Goal: Check status: Check status

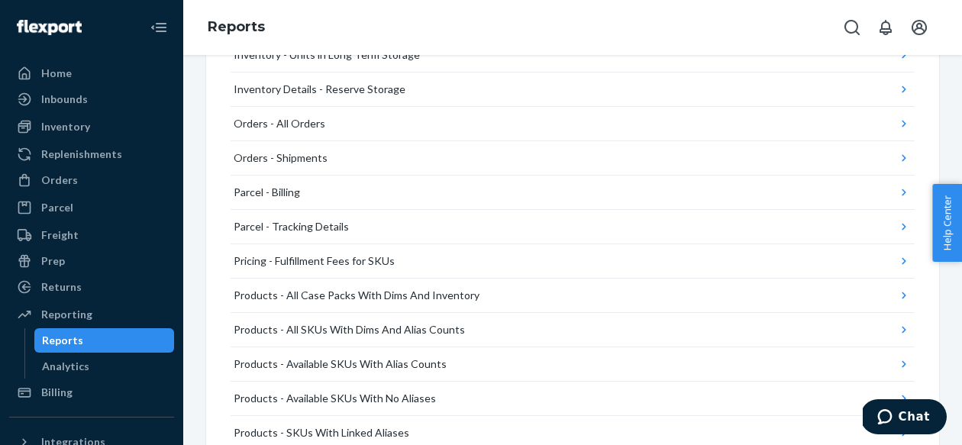
scroll to position [1288, 0]
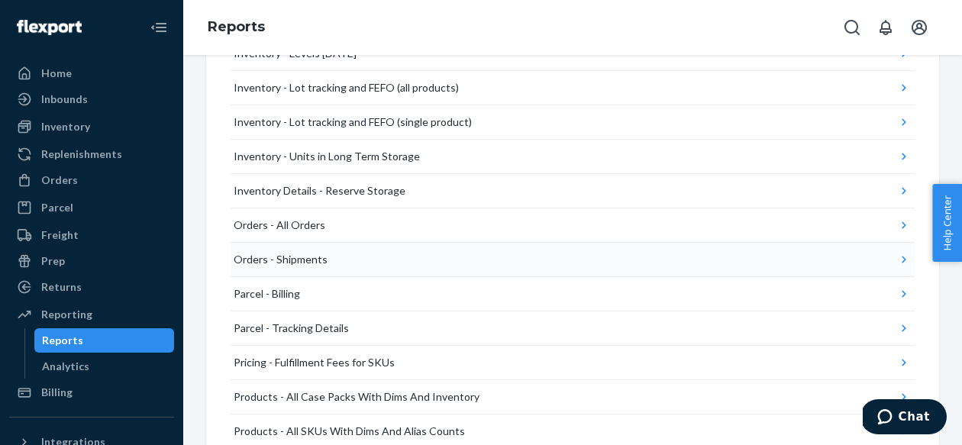
click at [423, 266] on button "Orders - Shipments" at bounding box center [572, 260] width 684 height 34
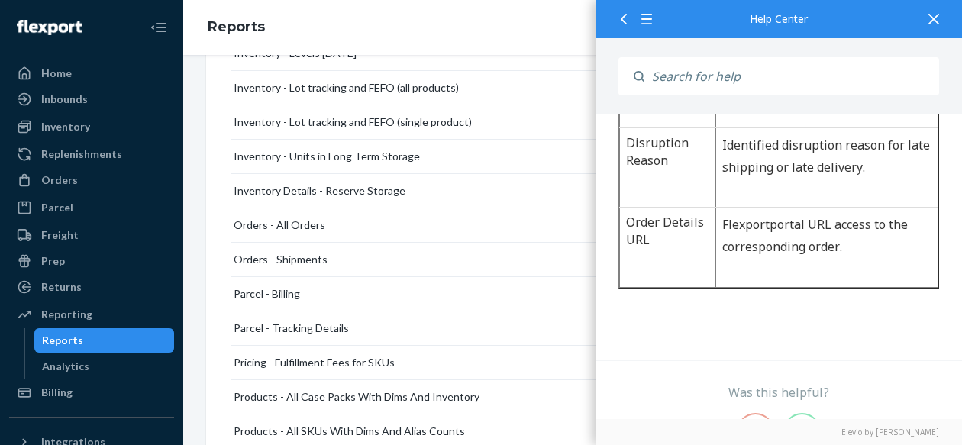
scroll to position [1643, 0]
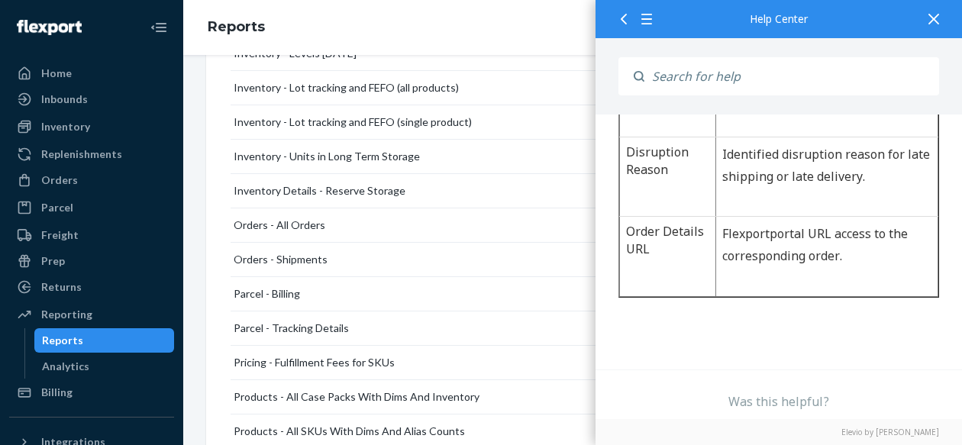
click at [937, 12] on div at bounding box center [934, 18] width 34 height 37
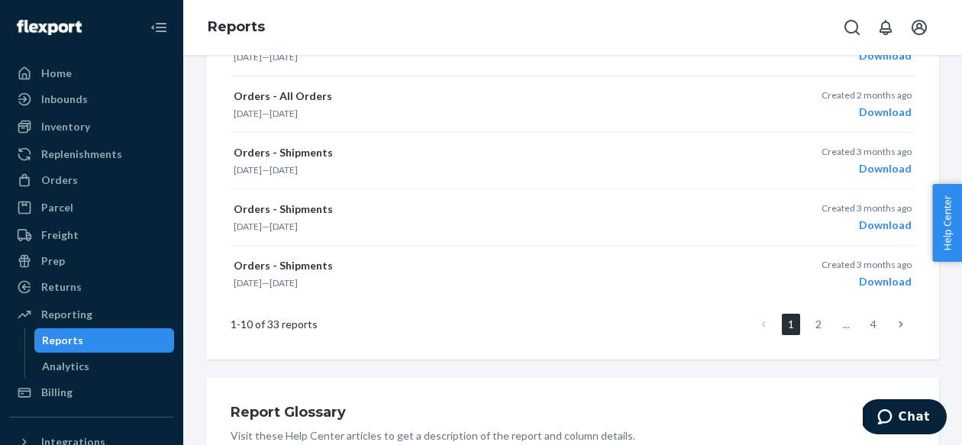
scroll to position [601, 0]
click at [902, 324] on icon at bounding box center [900, 323] width 5 height 11
click at [902, 318] on icon at bounding box center [900, 323] width 5 height 11
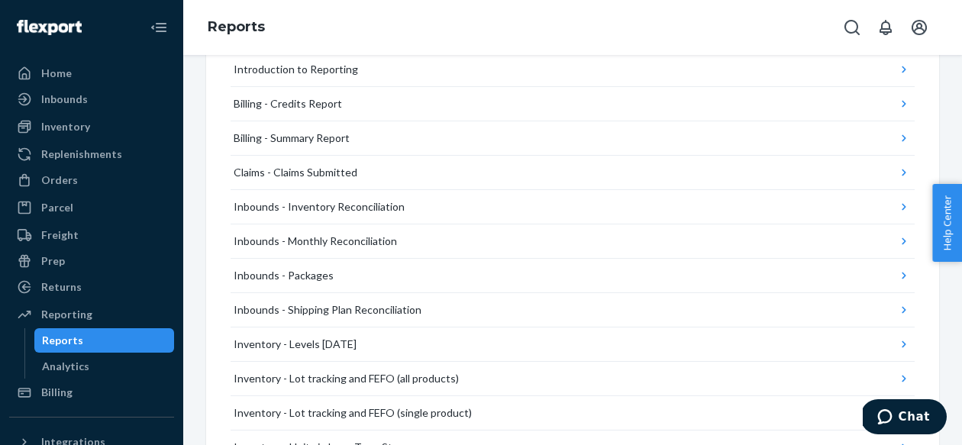
scroll to position [0, 0]
click at [902, 318] on button "Inbounds - Shipping Plan Reconciliation" at bounding box center [572, 310] width 684 height 34
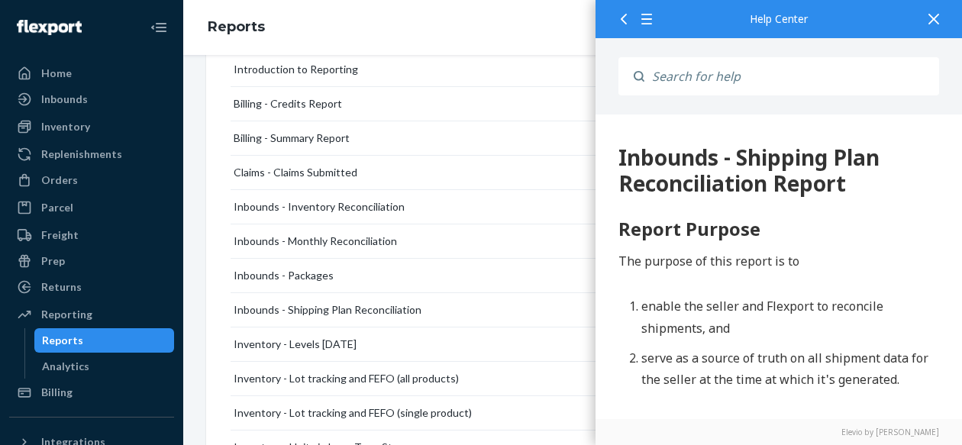
click at [936, 11] on div at bounding box center [934, 18] width 34 height 37
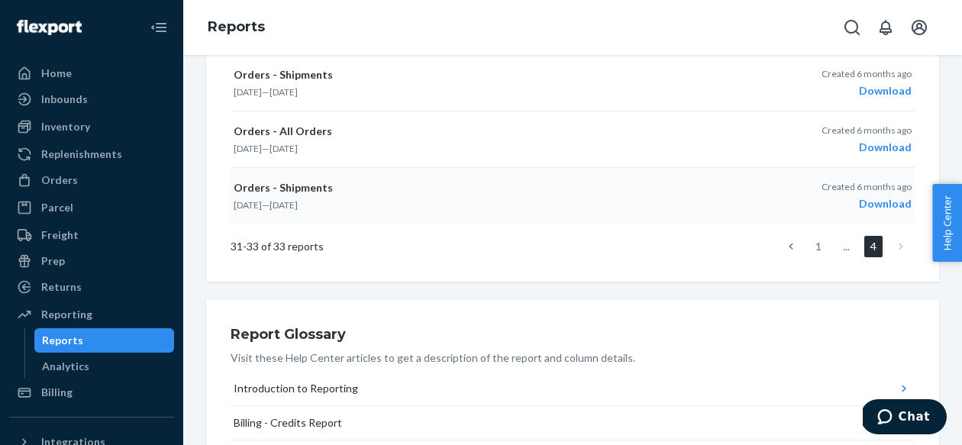
scroll to position [279, 0]
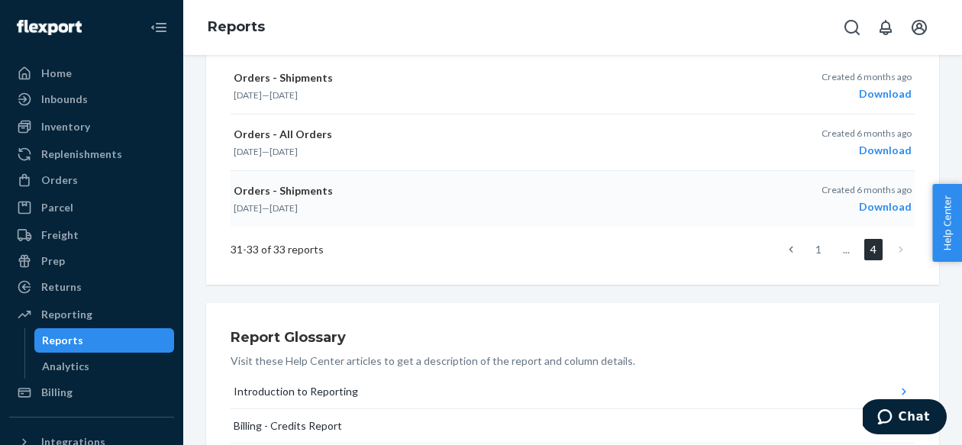
click at [618, 205] on p "[DATE] — [DATE]" at bounding box center [457, 207] width 447 height 13
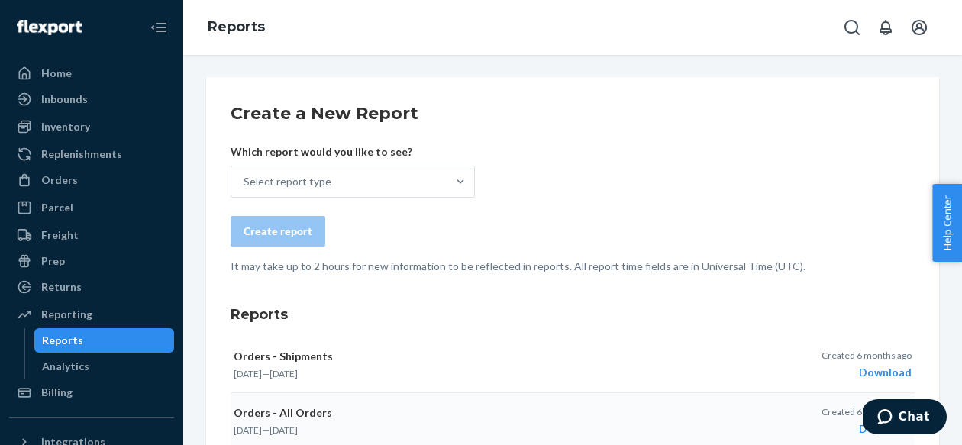
scroll to position [0, 0]
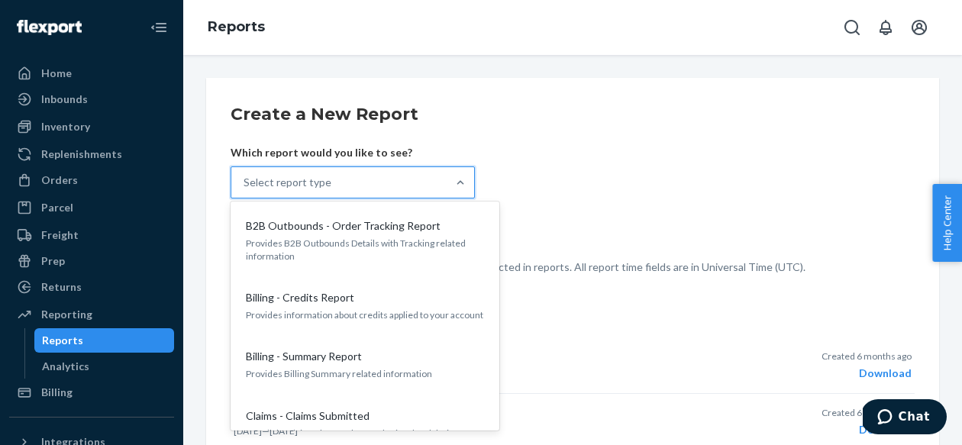
click at [388, 182] on div "Select report type" at bounding box center [338, 182] width 215 height 31
click at [245, 182] on input "option B2B Outbounds - Order Tracking Report focused, 1 of 25. 25 results avail…" at bounding box center [244, 182] width 2 height 15
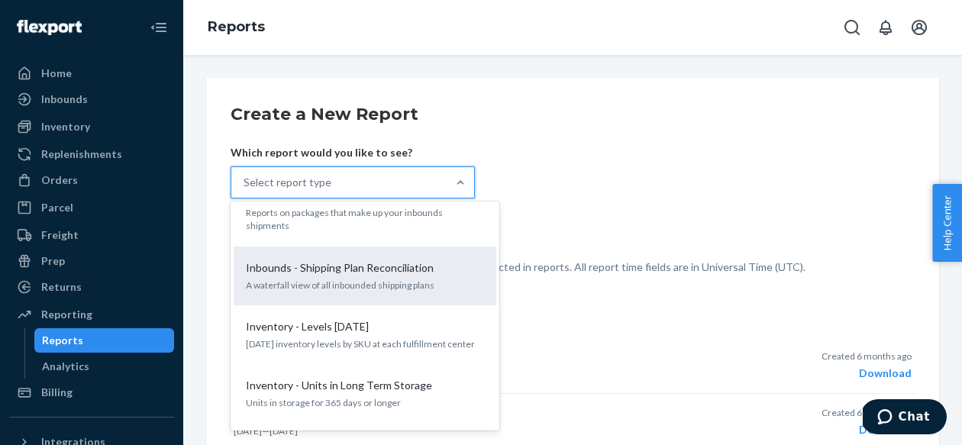
scroll to position [391, 0]
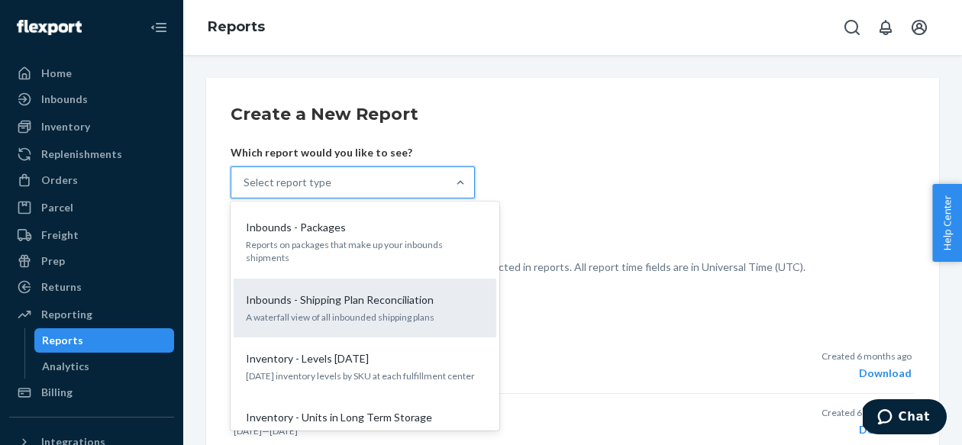
click at [364, 292] on p "Inbounds - Shipping Plan Reconciliation" at bounding box center [340, 299] width 188 height 15
click at [245, 190] on input "option Inbounds - Shipping Plan Reconciliation focused, 8 of 25. 25 results ava…" at bounding box center [244, 182] width 2 height 15
